Goal: Task Accomplishment & Management: Manage account settings

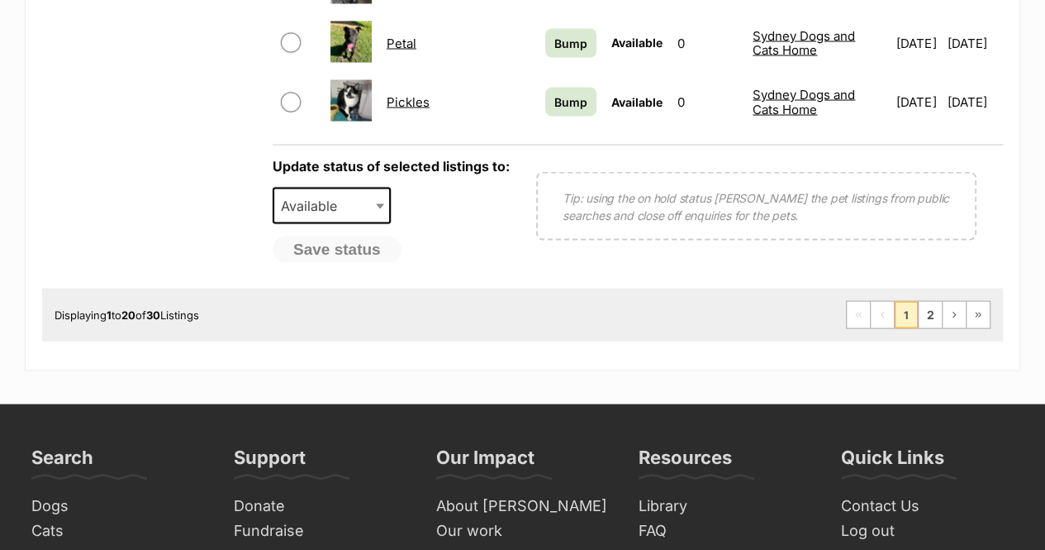
scroll to position [1534, 0]
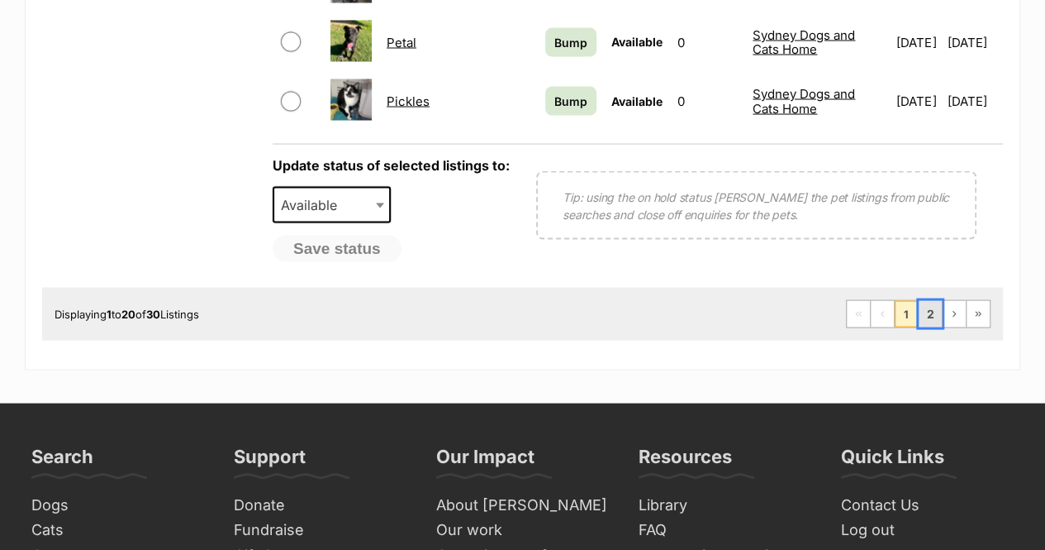
click at [935, 300] on link "2" at bounding box center [930, 313] width 23 height 26
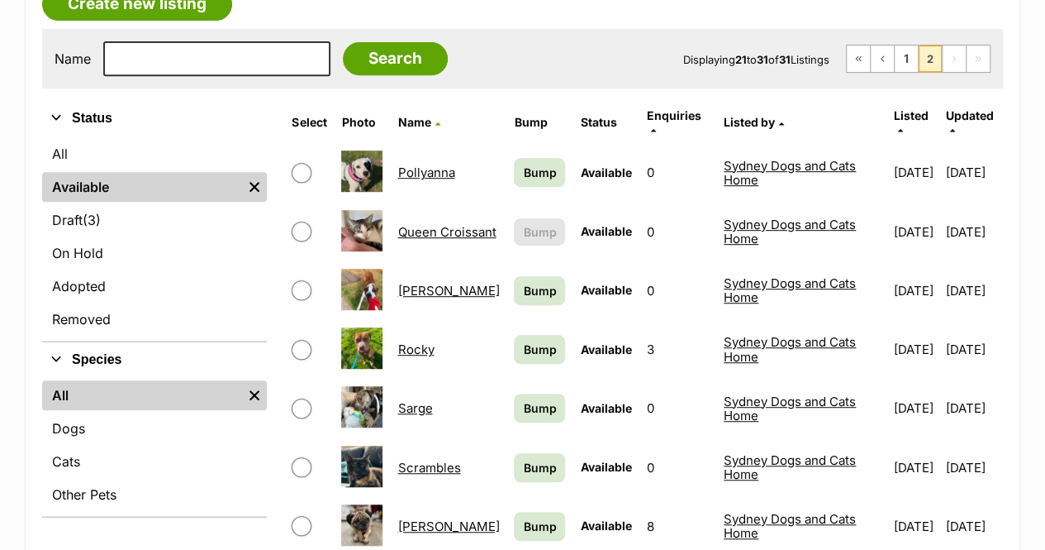
scroll to position [345, 0]
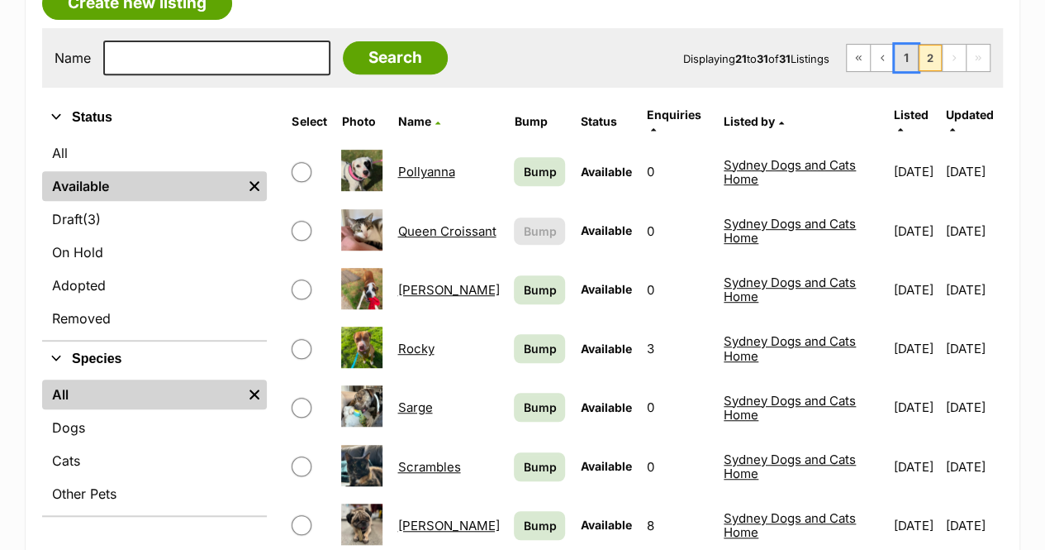
click at [914, 45] on link "1" at bounding box center [906, 58] width 23 height 26
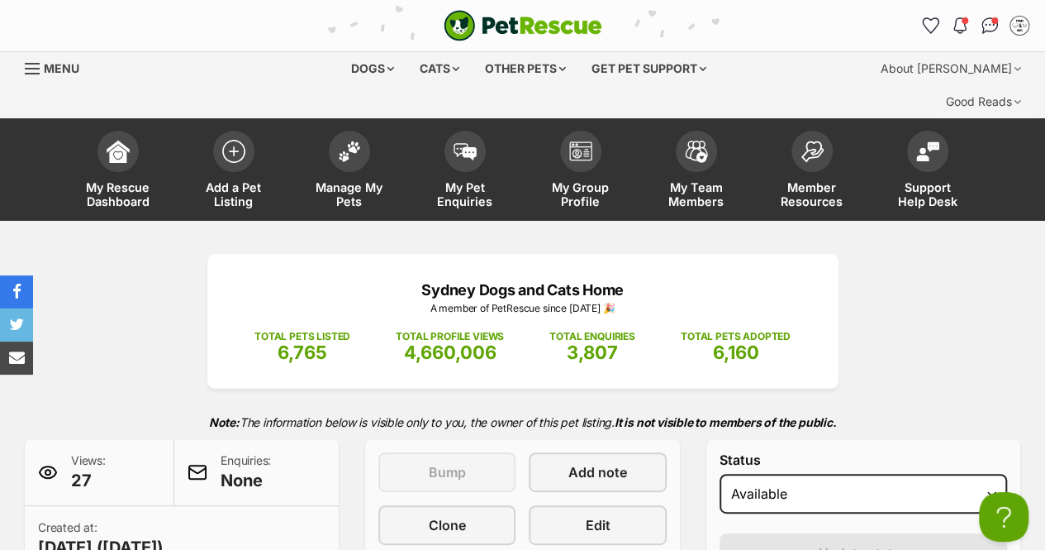
scroll to position [141, 0]
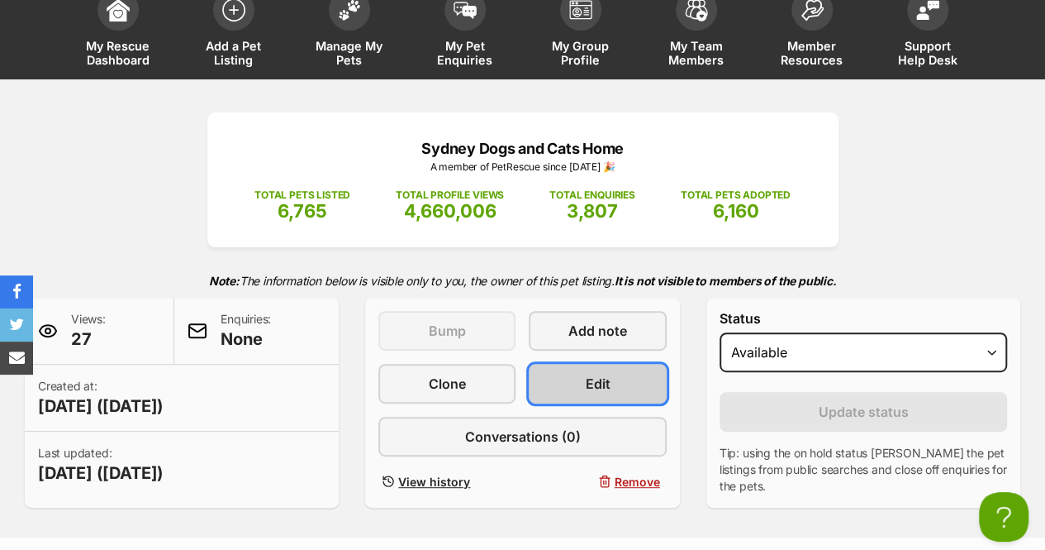
click at [587, 373] on span "Edit" at bounding box center [598, 383] width 25 height 20
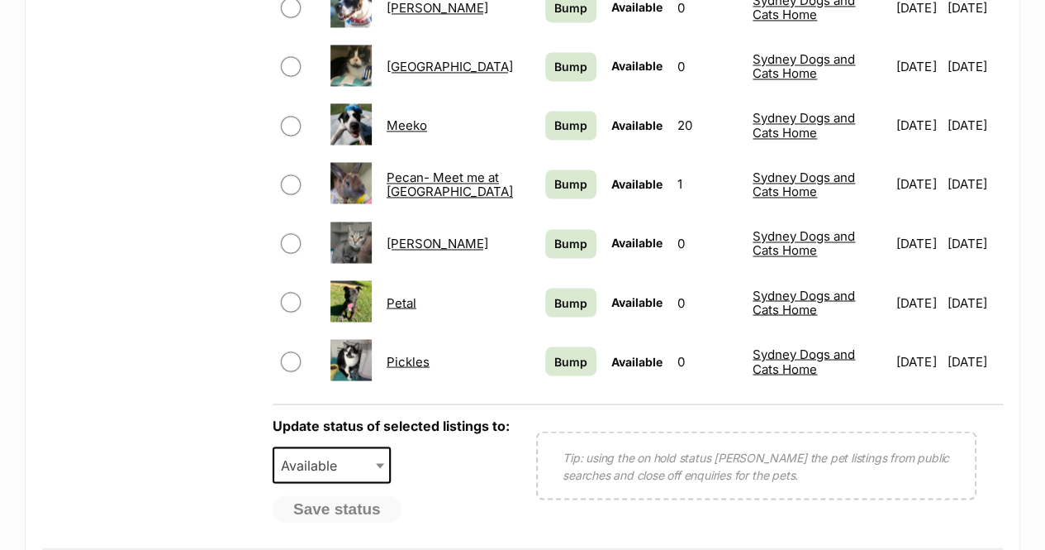
scroll to position [1263, 0]
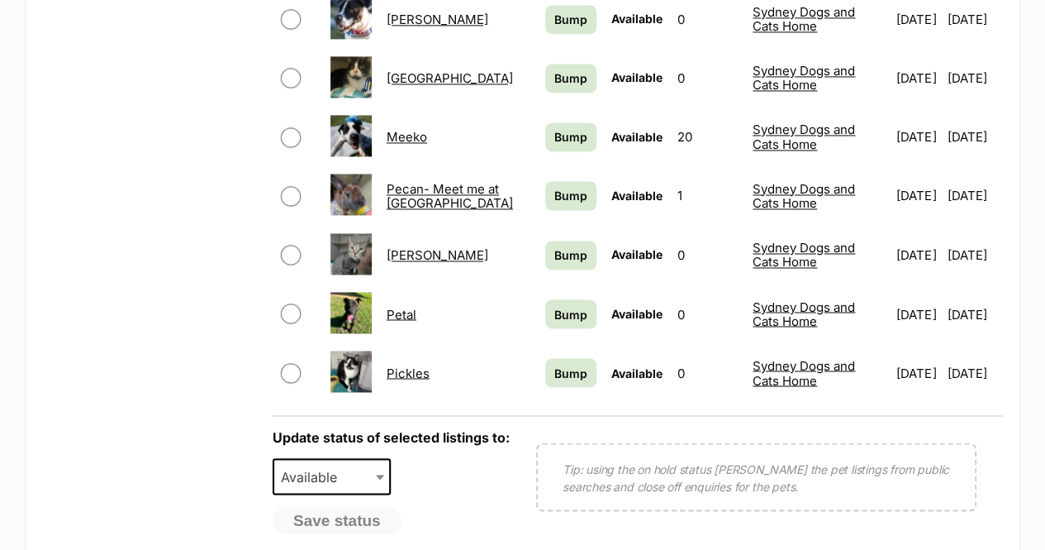
click at [410, 181] on link "Pecan- Meet me at [GEOGRAPHIC_DATA]" at bounding box center [450, 196] width 126 height 30
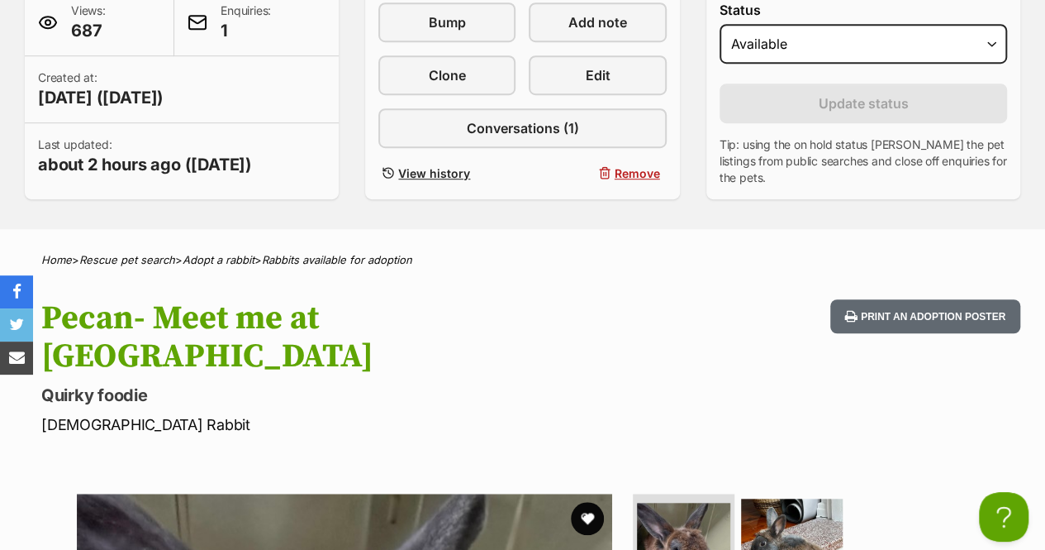
drag, startPoint x: 153, startPoint y: 327, endPoint x: 154, endPoint y: 275, distance: 52.1
click at [154, 299] on h1 "Pecan- Meet me at [GEOGRAPHIC_DATA]" at bounding box center [339, 337] width 597 height 76
copy h1 "Meet me at [GEOGRAPHIC_DATA]"
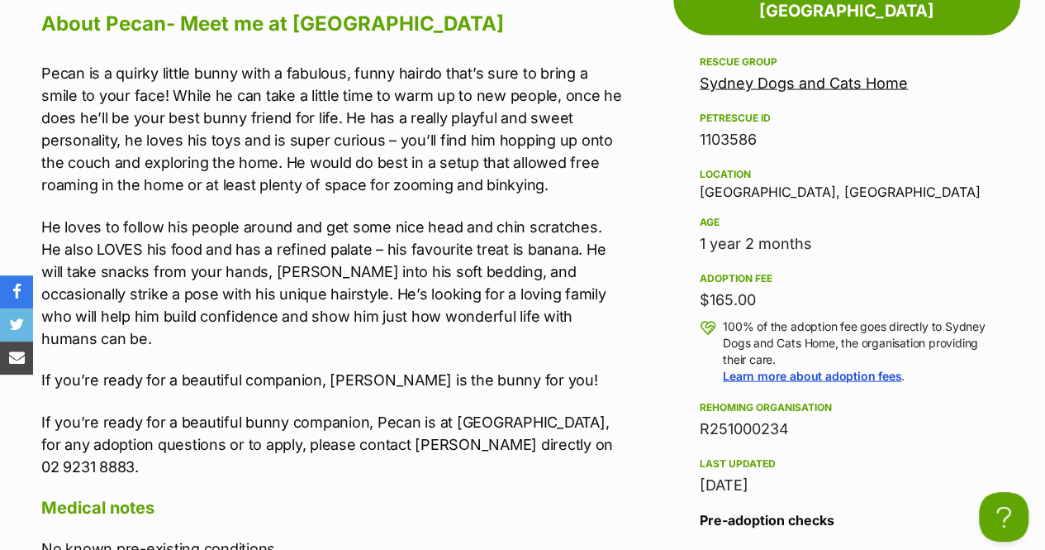
scroll to position [1639, 0]
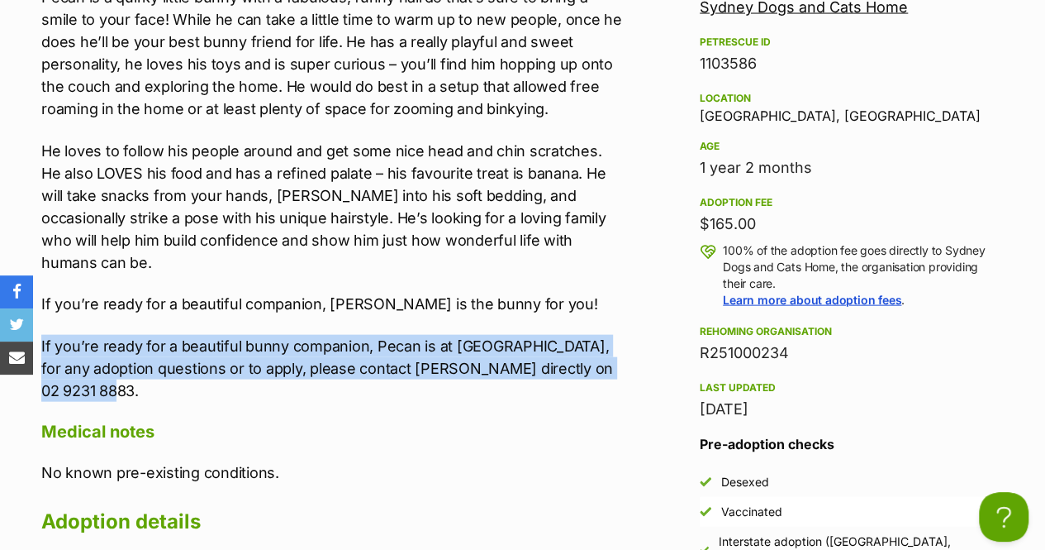
drag, startPoint x: 96, startPoint y: 343, endPoint x: 38, endPoint y: 292, distance: 77.3
click at [38, 292] on div "Upload Videos About Pecan- Meet me at PETstock Double Bay Pecan is a quirky lit…" at bounding box center [323, 271] width 597 height 799
copy p "If you’re ready for a beautiful bunny companion, Pecan is at PetStock Double Ba…"
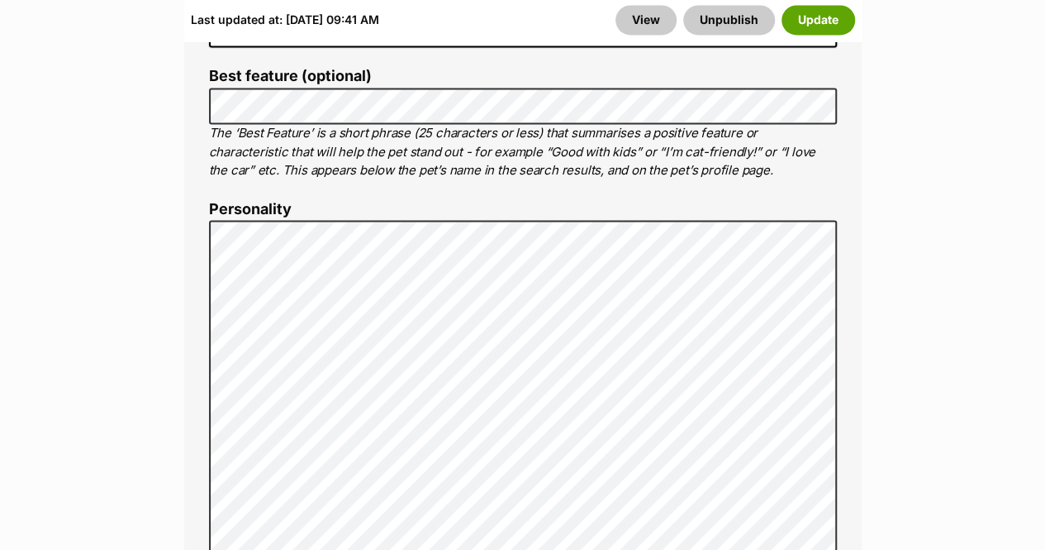
scroll to position [1253, 0]
click at [828, 27] on button "Update" at bounding box center [819, 21] width 74 height 30
